Goal: Transaction & Acquisition: Purchase product/service

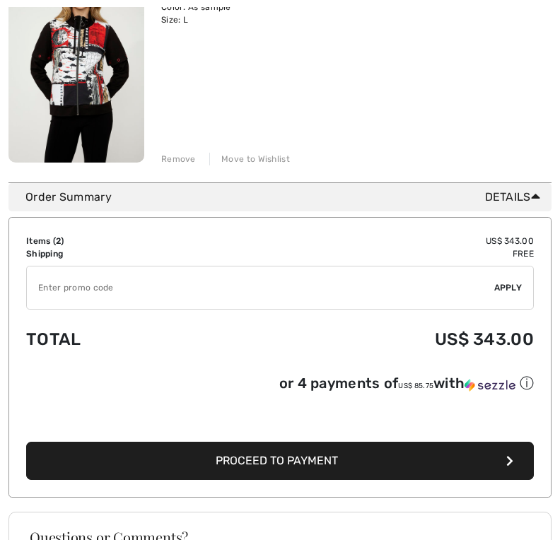
scroll to position [474, 0]
click at [359, 465] on button "Proceed to Payment" at bounding box center [280, 461] width 508 height 38
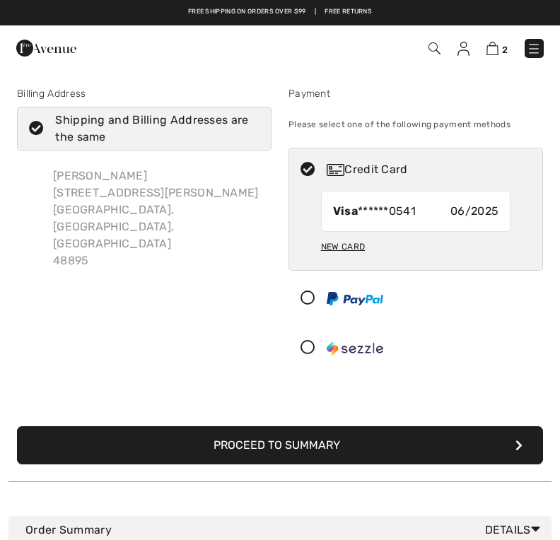
click at [363, 441] on button "Proceed to Summary" at bounding box center [280, 445] width 526 height 38
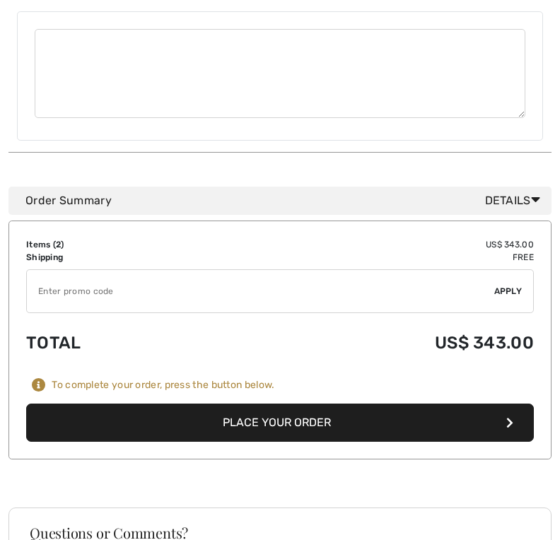
scroll to position [738, 0]
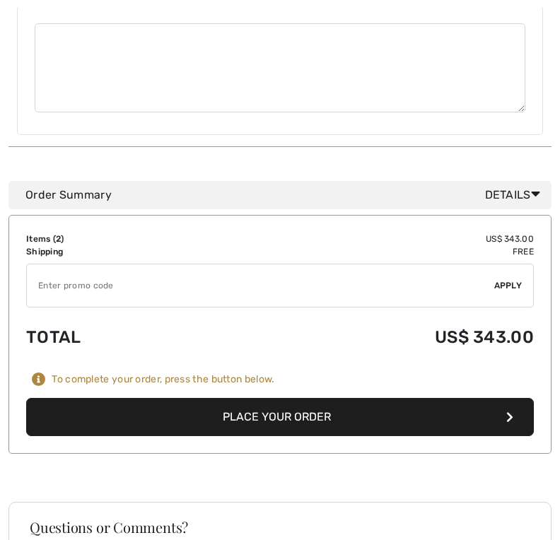
click at [303, 398] on button "Place Your Order" at bounding box center [280, 417] width 508 height 38
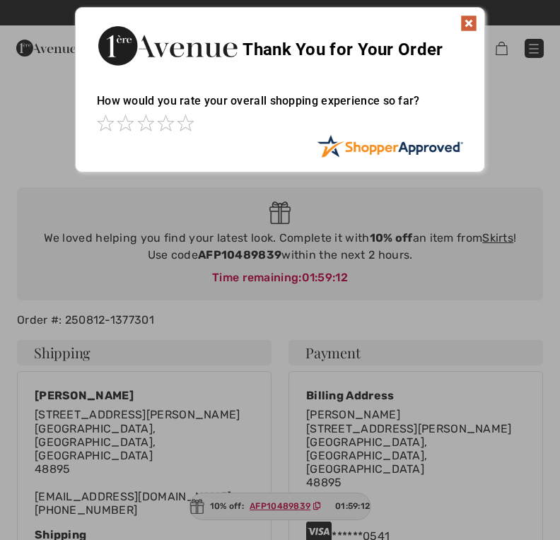
click at [472, 25] on img at bounding box center [468, 23] width 17 height 17
